Goal: Information Seeking & Learning: Learn about a topic

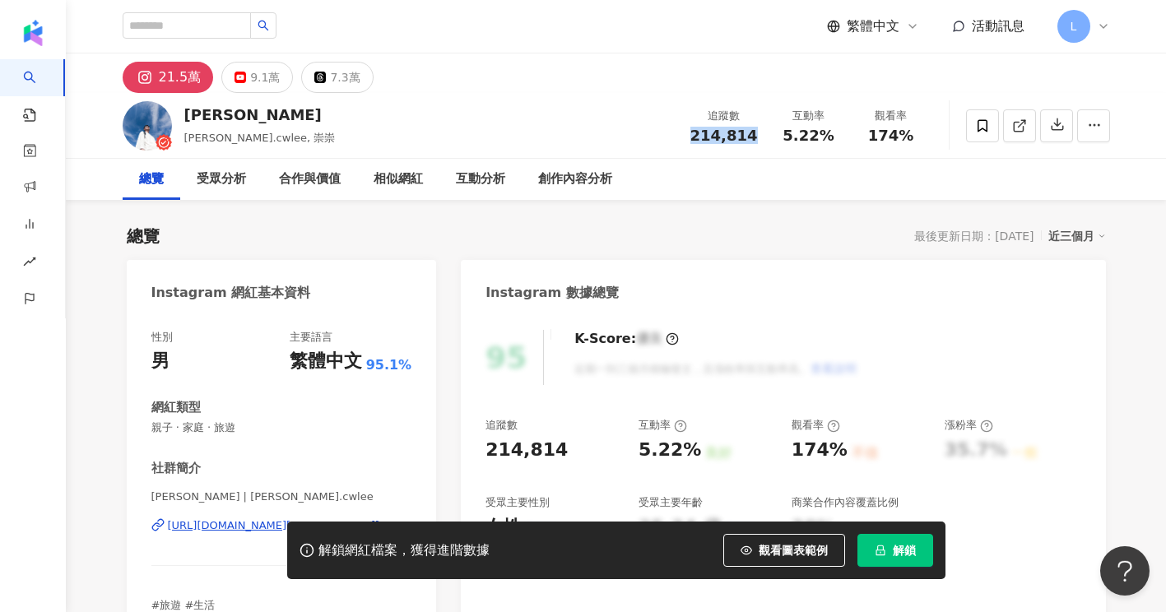
drag, startPoint x: 734, startPoint y: 137, endPoint x: 764, endPoint y: 137, distance: 29.6
click at [764, 137] on div "追蹤數 214,814" at bounding box center [724, 125] width 87 height 35
click at [508, 110] on div "[PERSON_NAME] [PERSON_NAME].[PERSON_NAME], 崇崇 追蹤數 214,814 互動率 5.22% 觀看率 174%" at bounding box center [617, 125] width 1054 height 65
drag, startPoint x: 767, startPoint y: 133, endPoint x: 687, endPoint y: 135, distance: 79.9
click at [687, 135] on div "追蹤數 214,814 互動率 5.22% 觀看率 174%" at bounding box center [807, 125] width 252 height 49
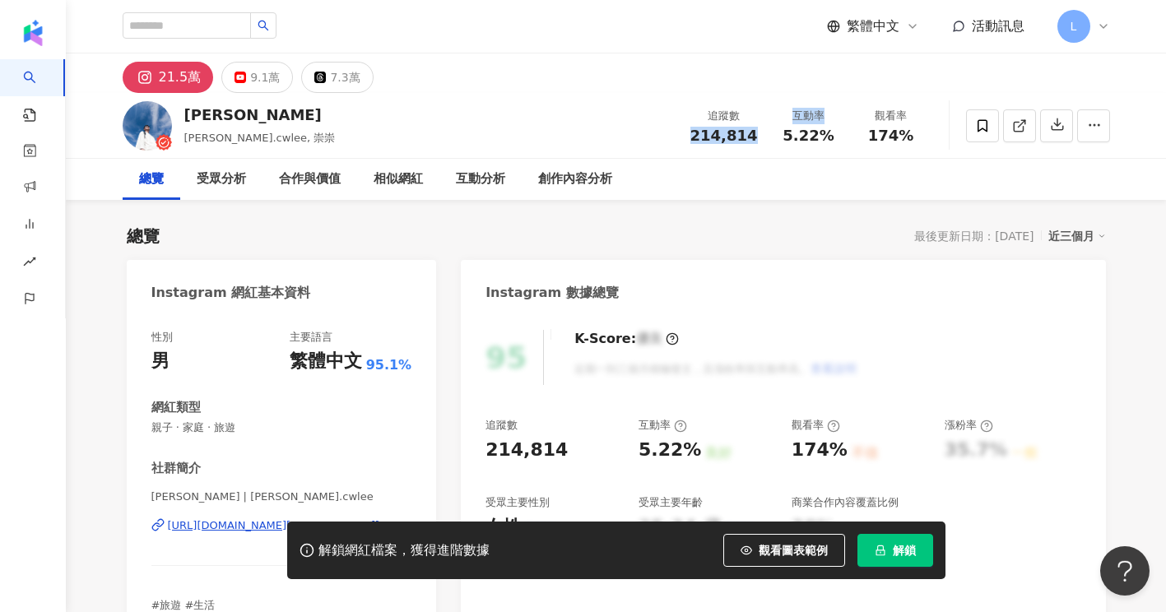
click at [688, 141] on div "追蹤數 214,814" at bounding box center [724, 125] width 87 height 35
drag, startPoint x: 690, startPoint y: 133, endPoint x: 756, endPoint y: 135, distance: 65.9
click at [756, 135] on div "追蹤數 214,814" at bounding box center [724, 125] width 87 height 35
copy span "214,814"
drag, startPoint x: 803, startPoint y: 180, endPoint x: 782, endPoint y: 142, distance: 43.1
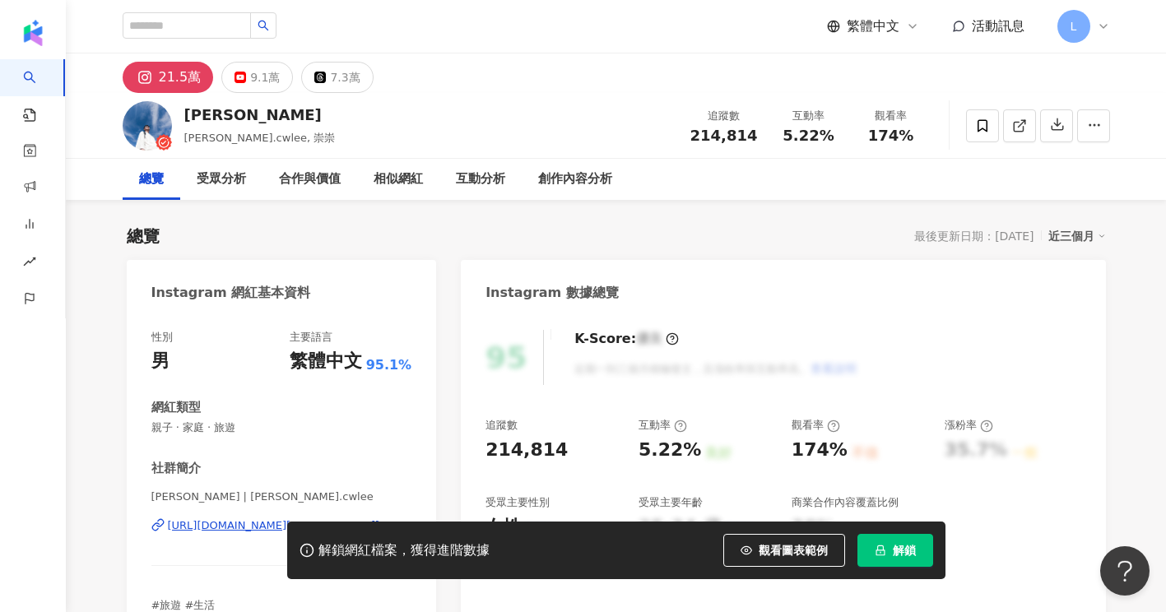
click at [801, 181] on div "總覽 受眾分析 合作與價值 相似網紅 互動分析 創作內容分析" at bounding box center [617, 179] width 988 height 41
drag, startPoint x: 784, startPoint y: 129, endPoint x: 834, endPoint y: 137, distance: 50.8
click at [832, 137] on div "5.22%" at bounding box center [809, 136] width 63 height 16
copy span "5.22%"
drag, startPoint x: 919, startPoint y: 180, endPoint x: 887, endPoint y: 152, distance: 42.6
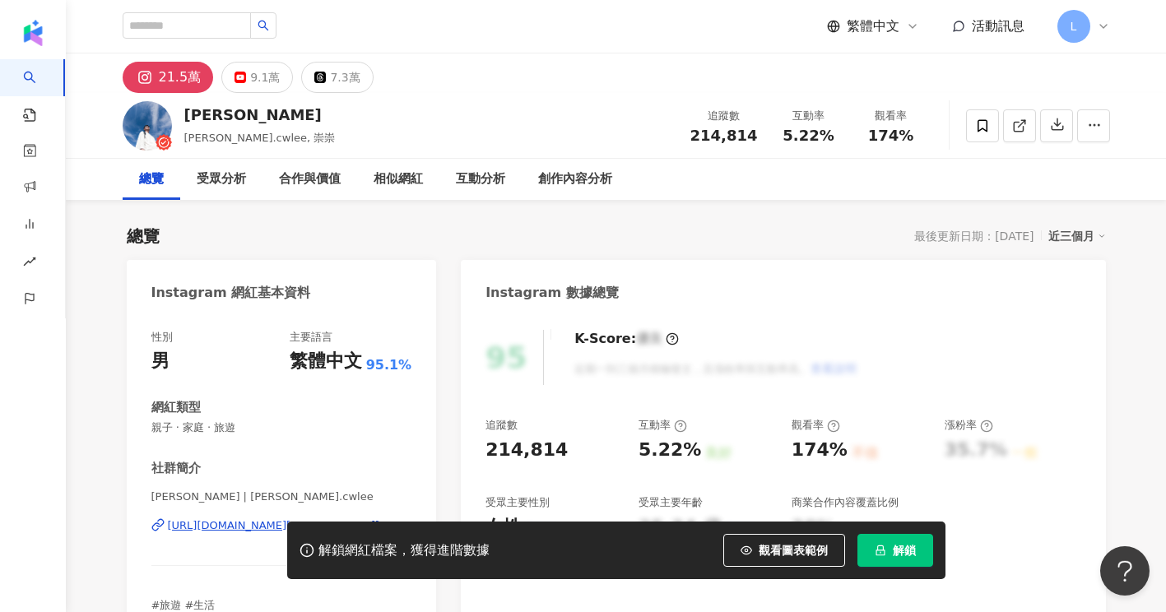
click at [919, 180] on div "總覽 受眾分析 合作與價值 相似網紅 互動分析 創作內容分析" at bounding box center [617, 179] width 988 height 41
drag, startPoint x: 868, startPoint y: 137, endPoint x: 916, endPoint y: 138, distance: 48.6
click at [916, 138] on div "174%" at bounding box center [891, 136] width 63 height 16
copy span "174%"
drag, startPoint x: 442, startPoint y: 57, endPoint x: 407, endPoint y: 47, distance: 36.7
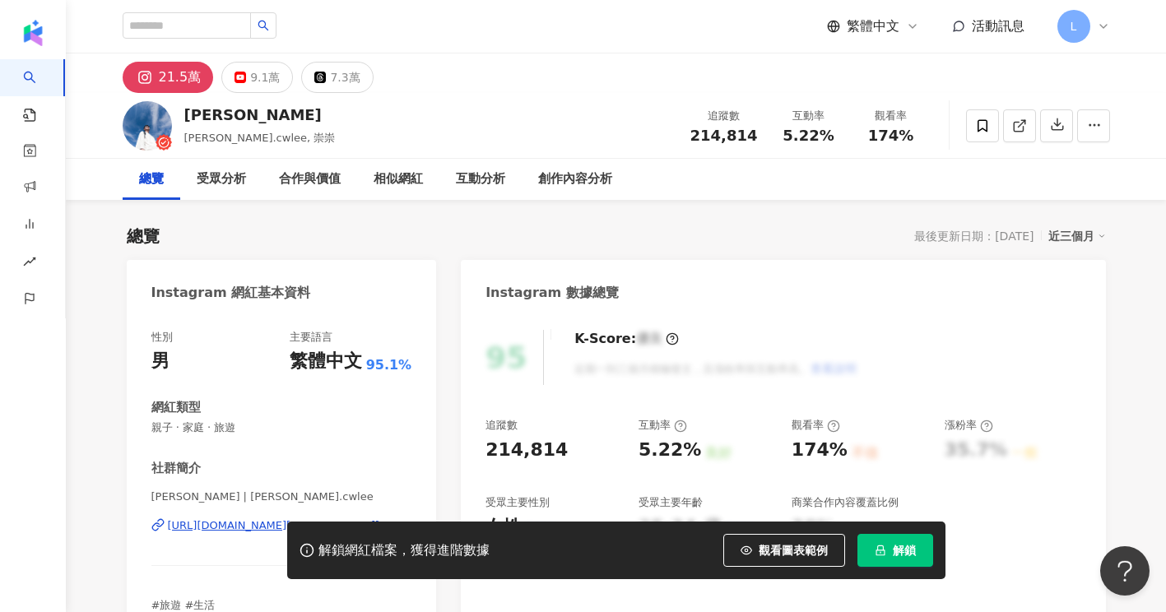
click at [442, 57] on div "21.5萬 9.1萬 7.3萬" at bounding box center [617, 74] width 1054 height 40
click at [983, 123] on icon at bounding box center [982, 126] width 15 height 15
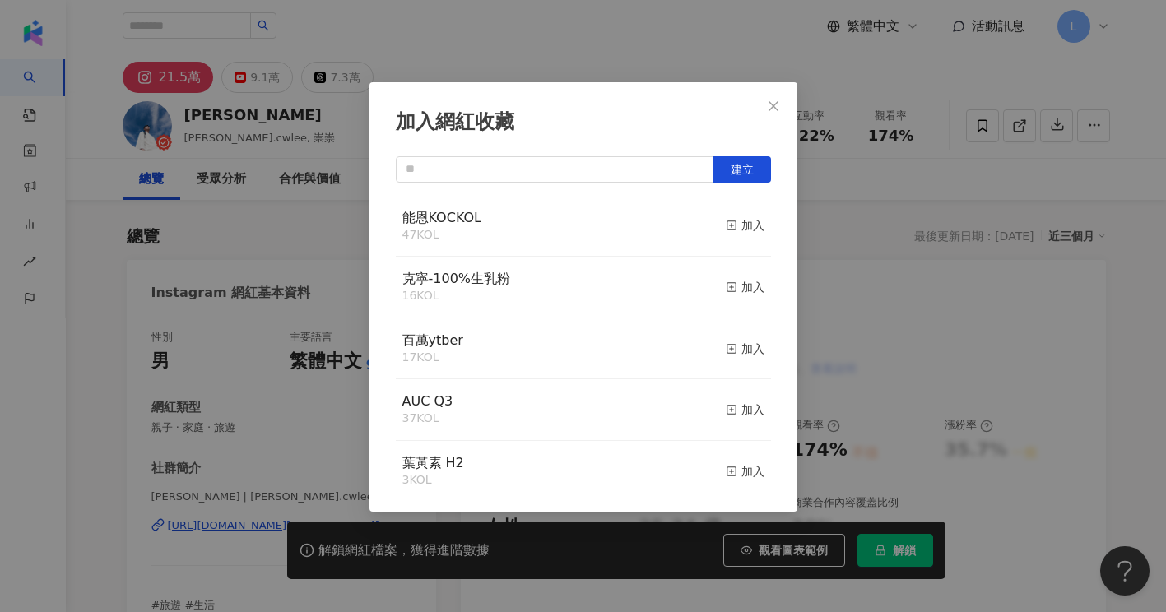
click at [742, 292] on div "加入" at bounding box center [745, 287] width 39 height 18
click at [589, 45] on div "加入網紅收藏 建立 克寧-100%生乳粉 17 KOL 已加入 能恩KOCKOL 47 KOL 加入 百萬ytber 17 KOL 加入 AUC Q3 37 …" at bounding box center [583, 306] width 1166 height 612
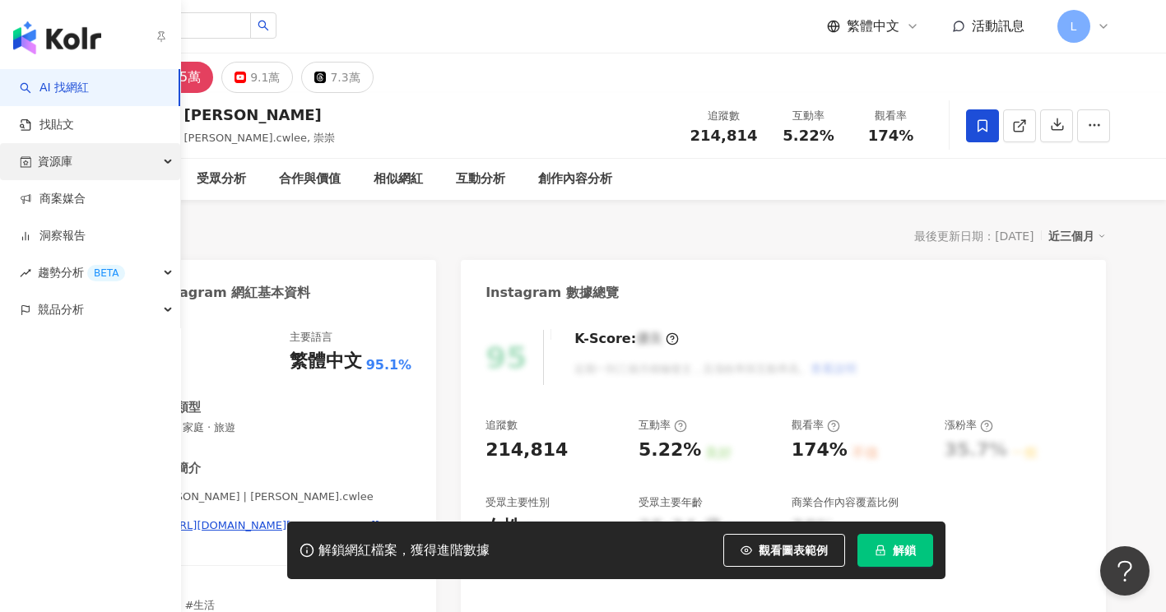
click at [122, 159] on div "資源庫" at bounding box center [90, 161] width 180 height 37
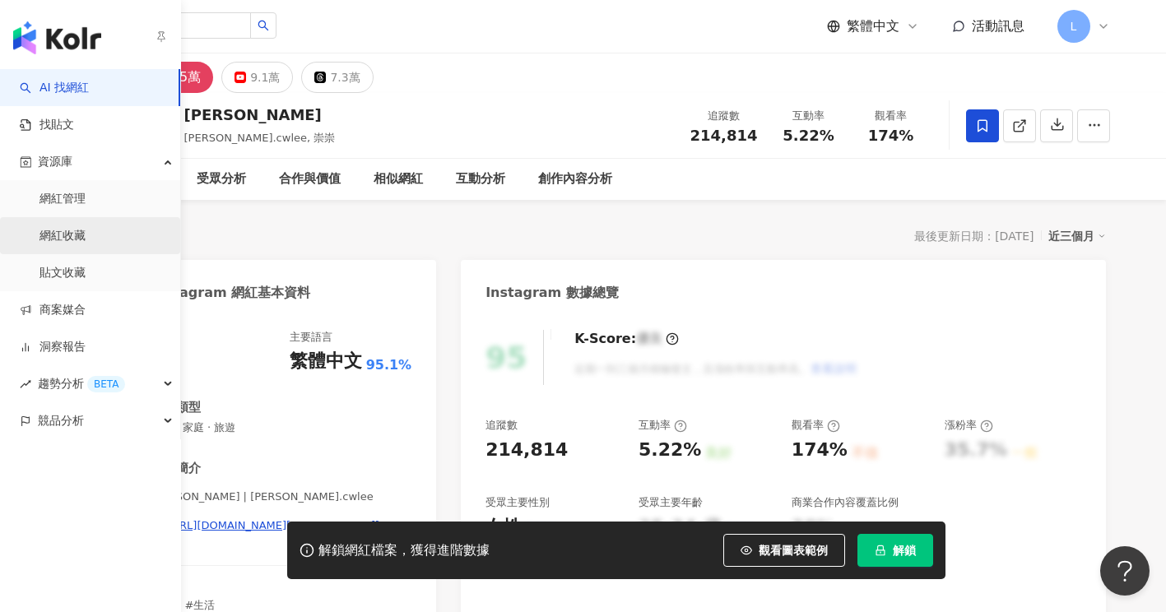
click at [86, 243] on link "網紅收藏" at bounding box center [63, 236] width 46 height 16
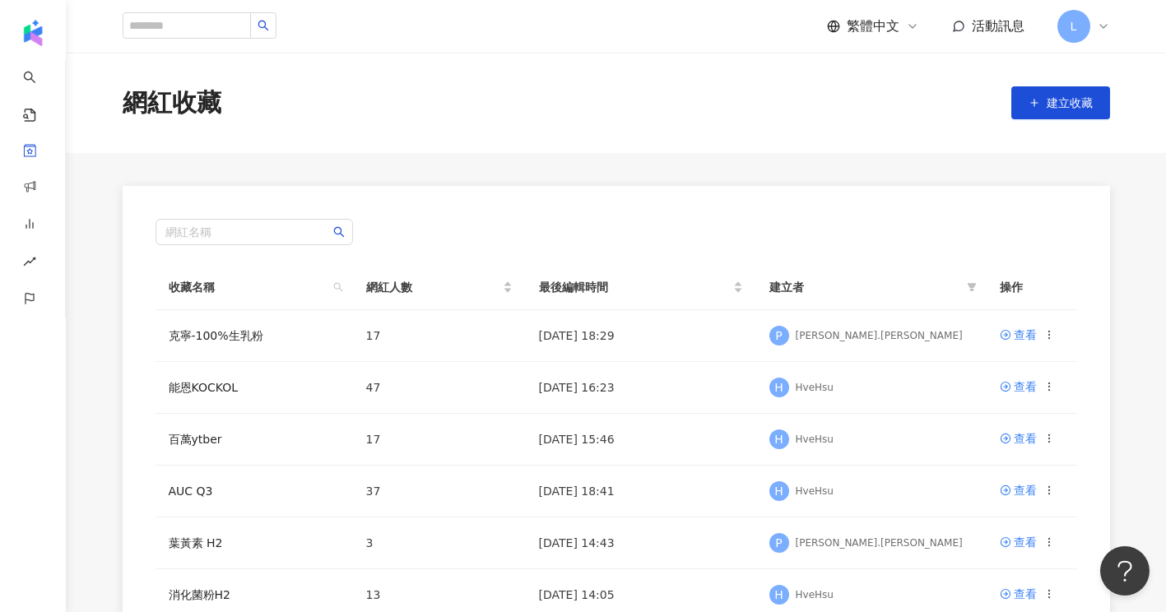
click at [127, 226] on div "網紅名稱 收藏名稱 網紅人數 最後編輯時間 建立者 操作 克寧-100%生乳粉 17 2025/9/16 18:29 P Peter.Chen 查看 能恩KO…" at bounding box center [617, 550] width 988 height 728
click at [105, 231] on div "網紅名稱 收藏名稱 網紅人數 最後編輯時間 建立者 操作 克寧-100%生乳粉 17 2025/9/16 18:29 P Peter.Chen 查看 能恩KO…" at bounding box center [617, 550] width 1054 height 728
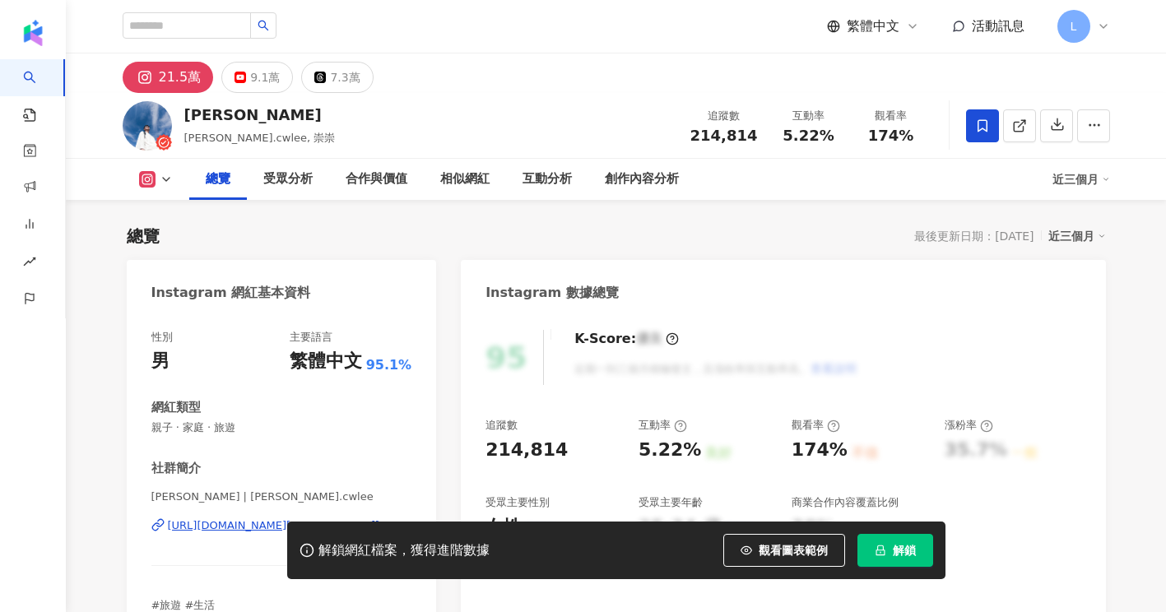
click at [435, 241] on div "總覽 最後更新日期：2025/9/15 近三個月" at bounding box center [617, 236] width 980 height 23
